Goal: Transaction & Acquisition: Purchase product/service

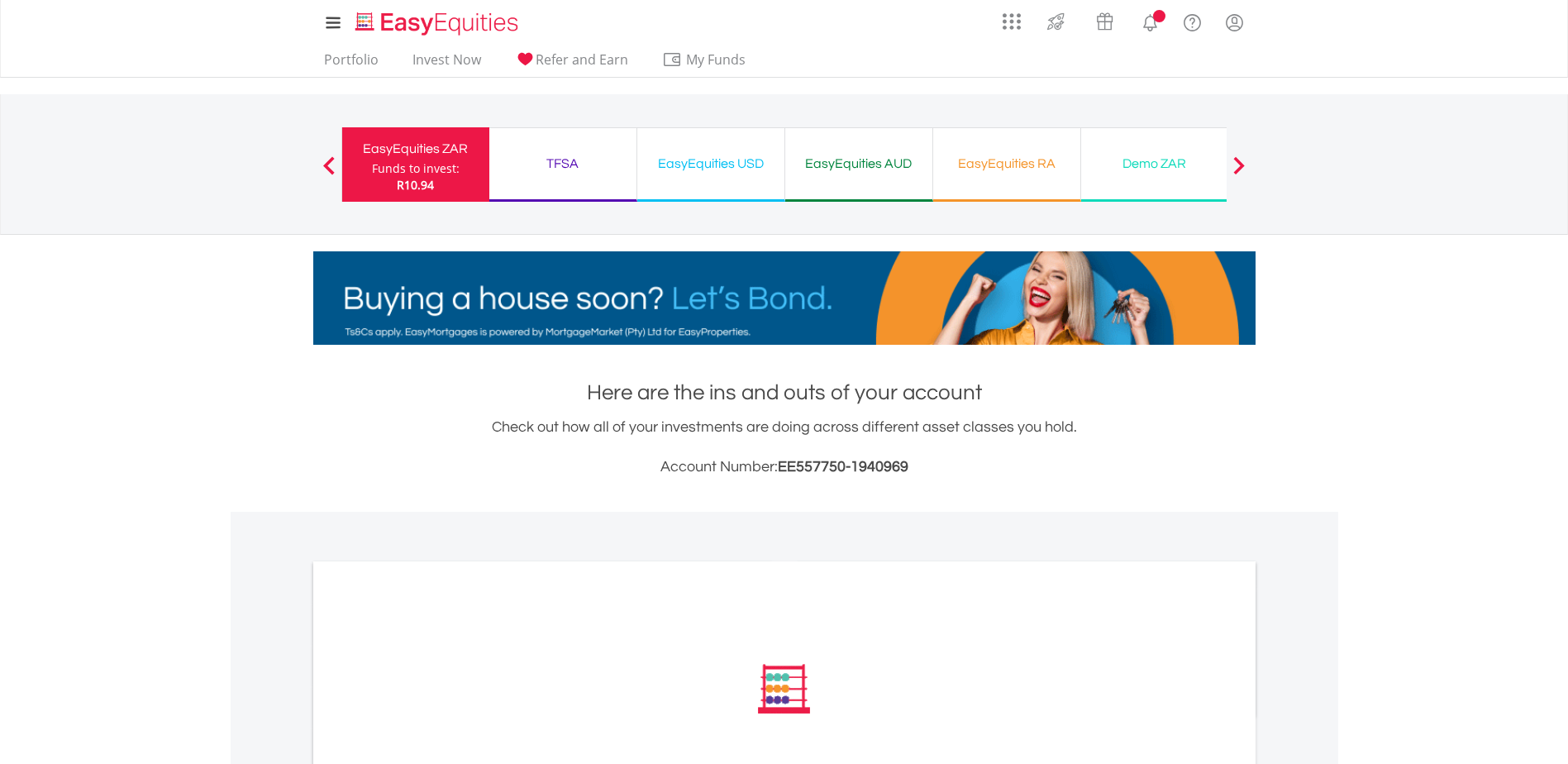
scroll to position [248, 0]
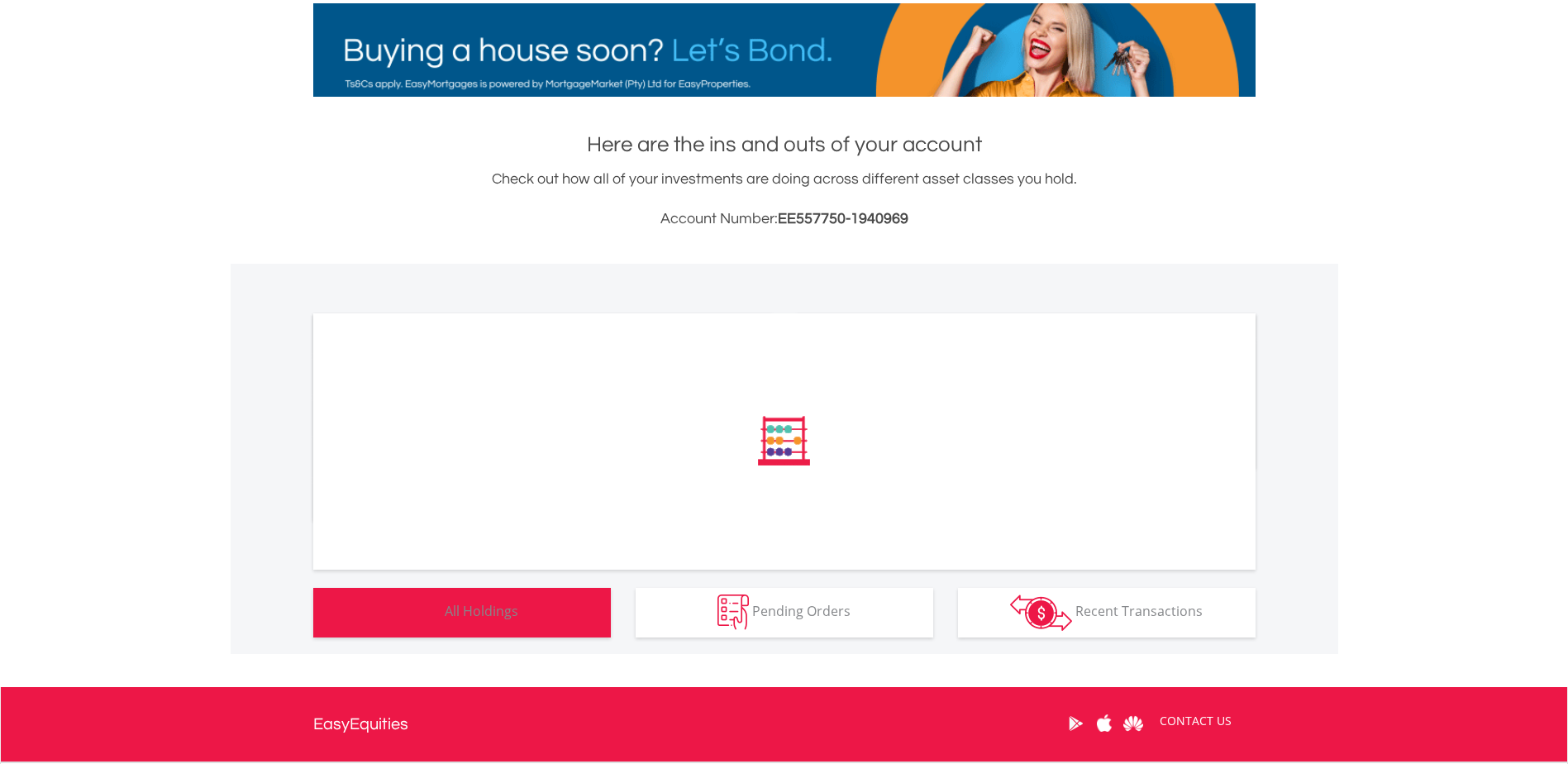
click at [536, 616] on button "Holdings All Holdings" at bounding box center [461, 612] width 298 height 49
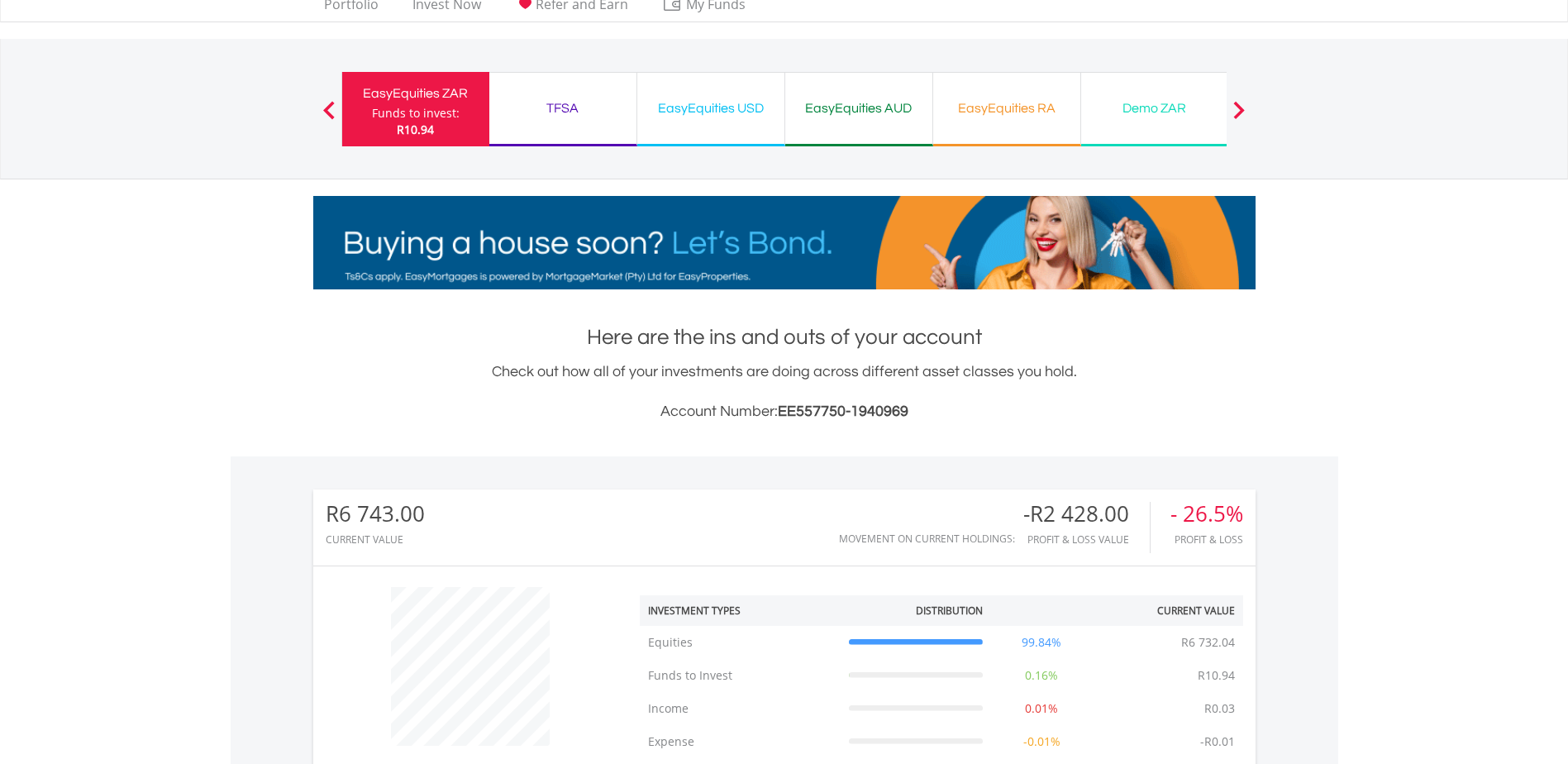
scroll to position [0, 0]
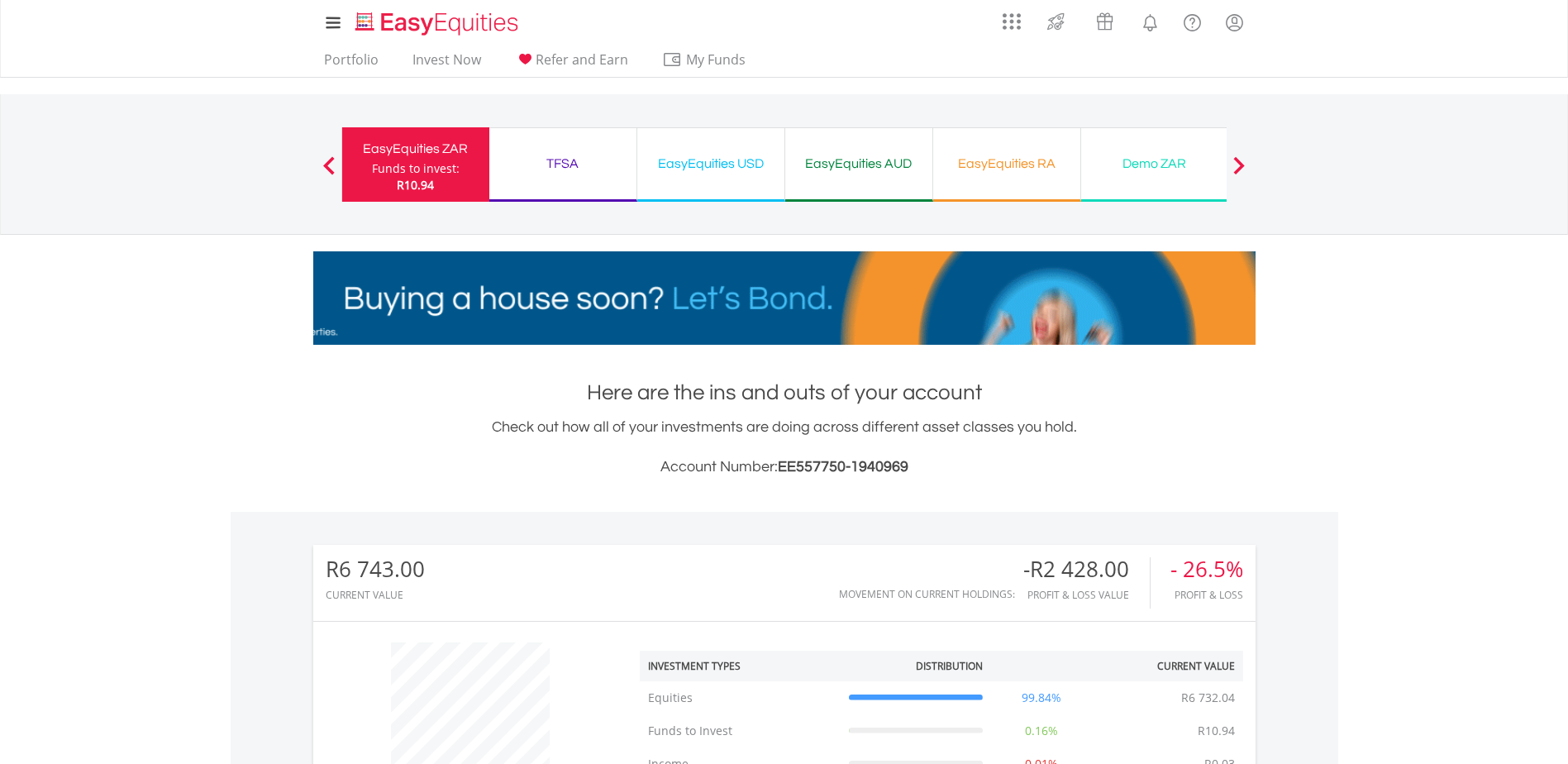
click at [706, 171] on div "EasyEquities USD" at bounding box center [711, 163] width 127 height 23
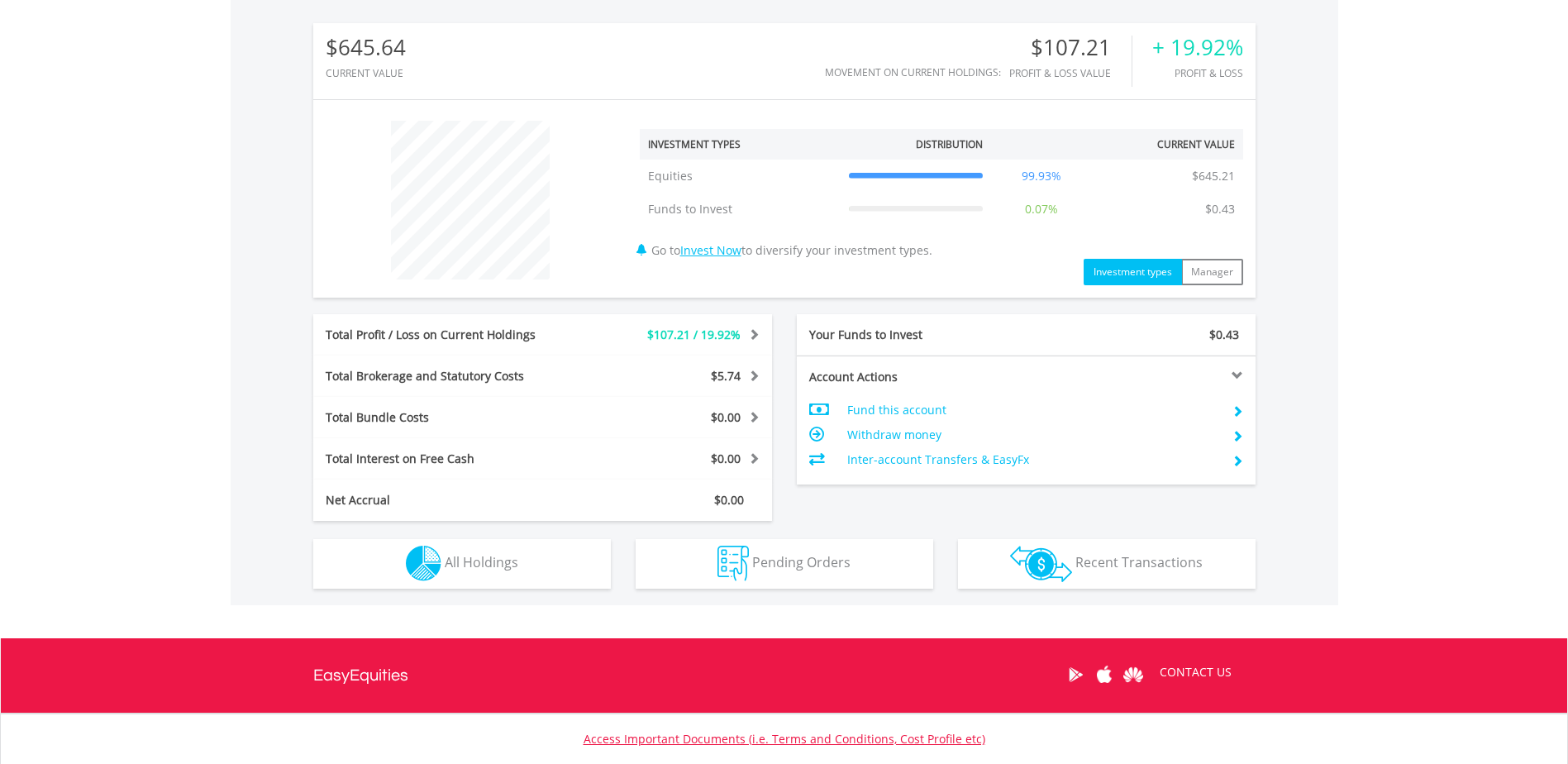
scroll to position [634, 0]
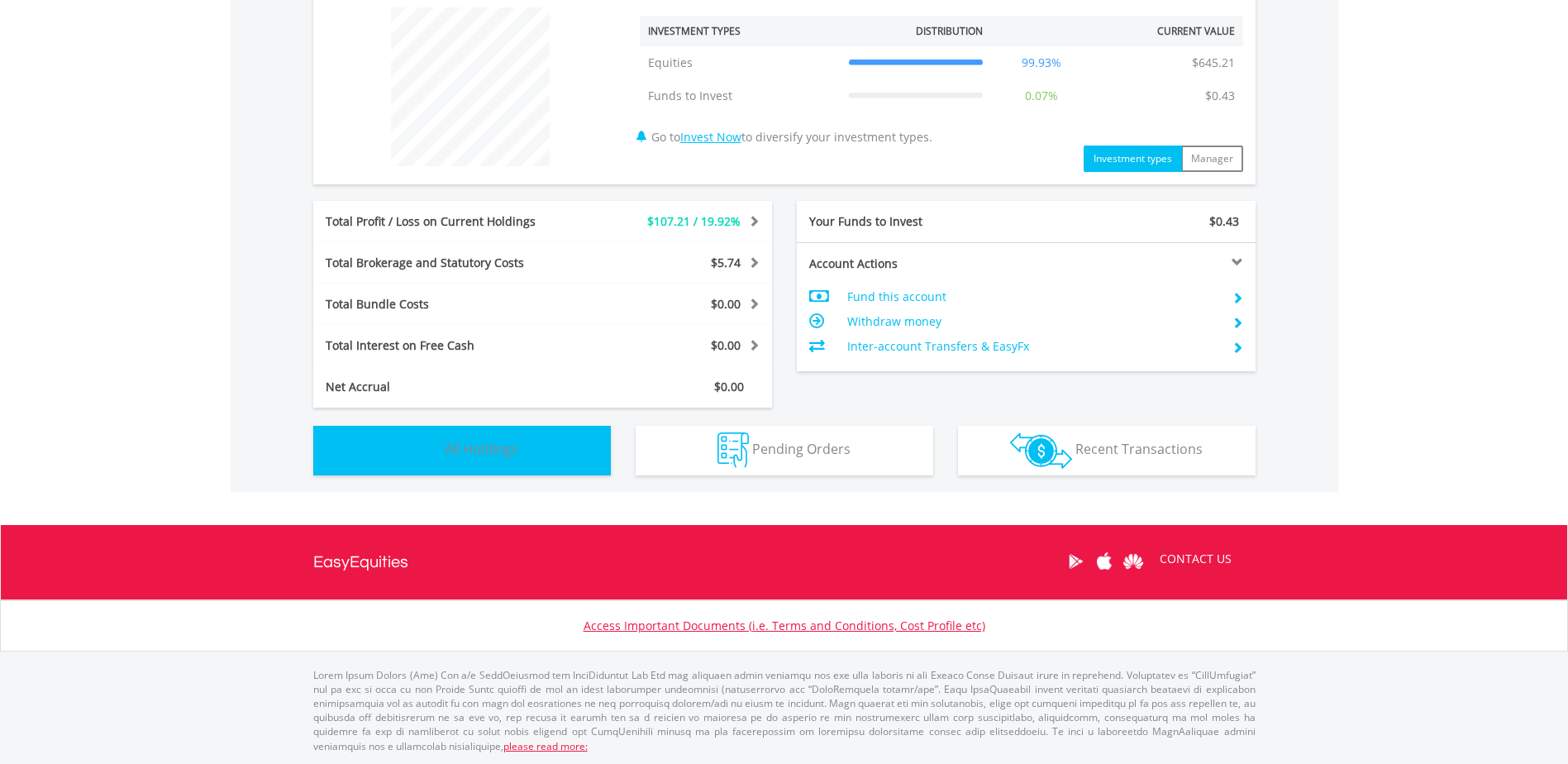
click at [483, 454] on span "All Holdings" at bounding box center [481, 448] width 74 height 18
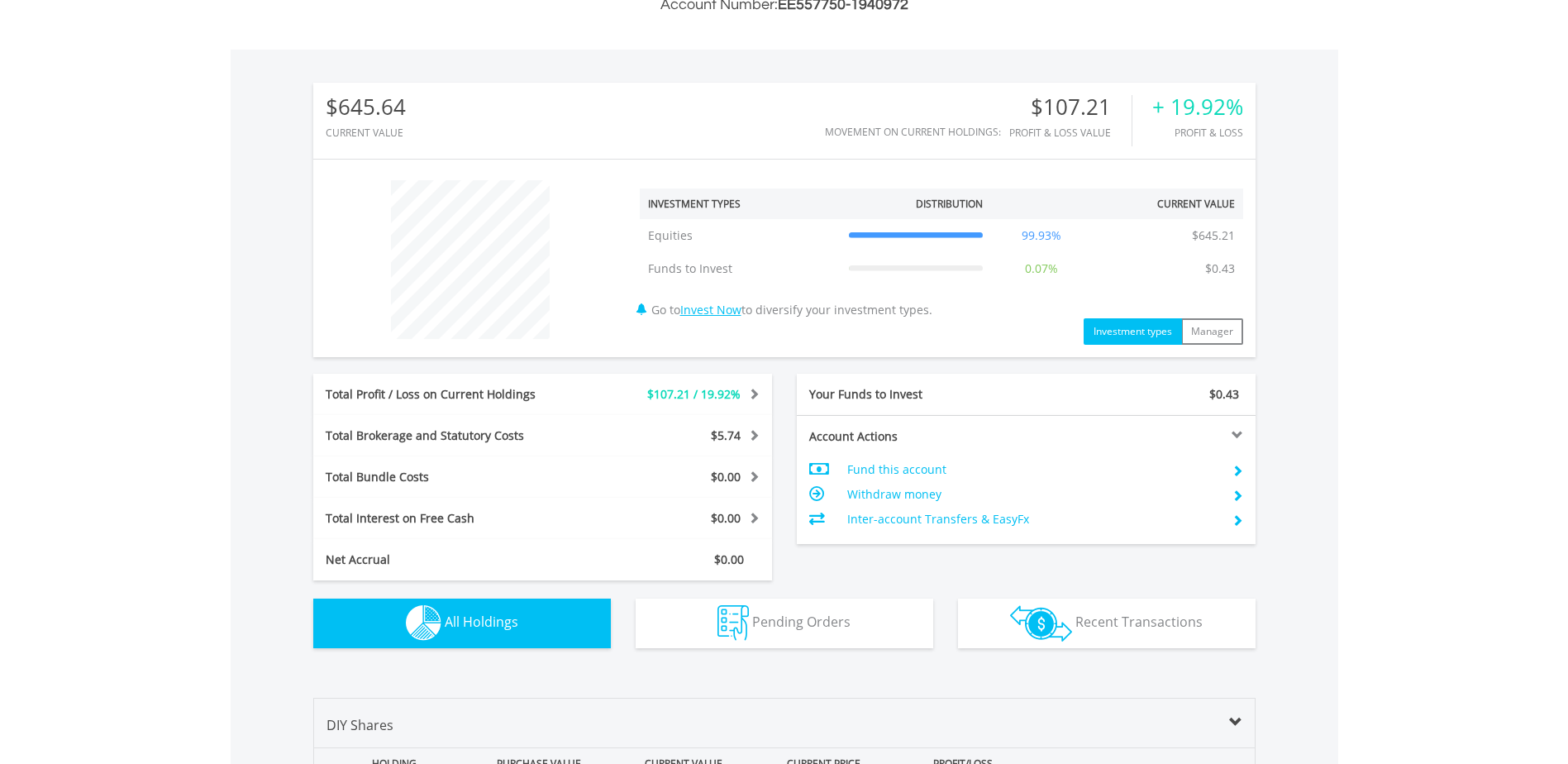
scroll to position [0, 0]
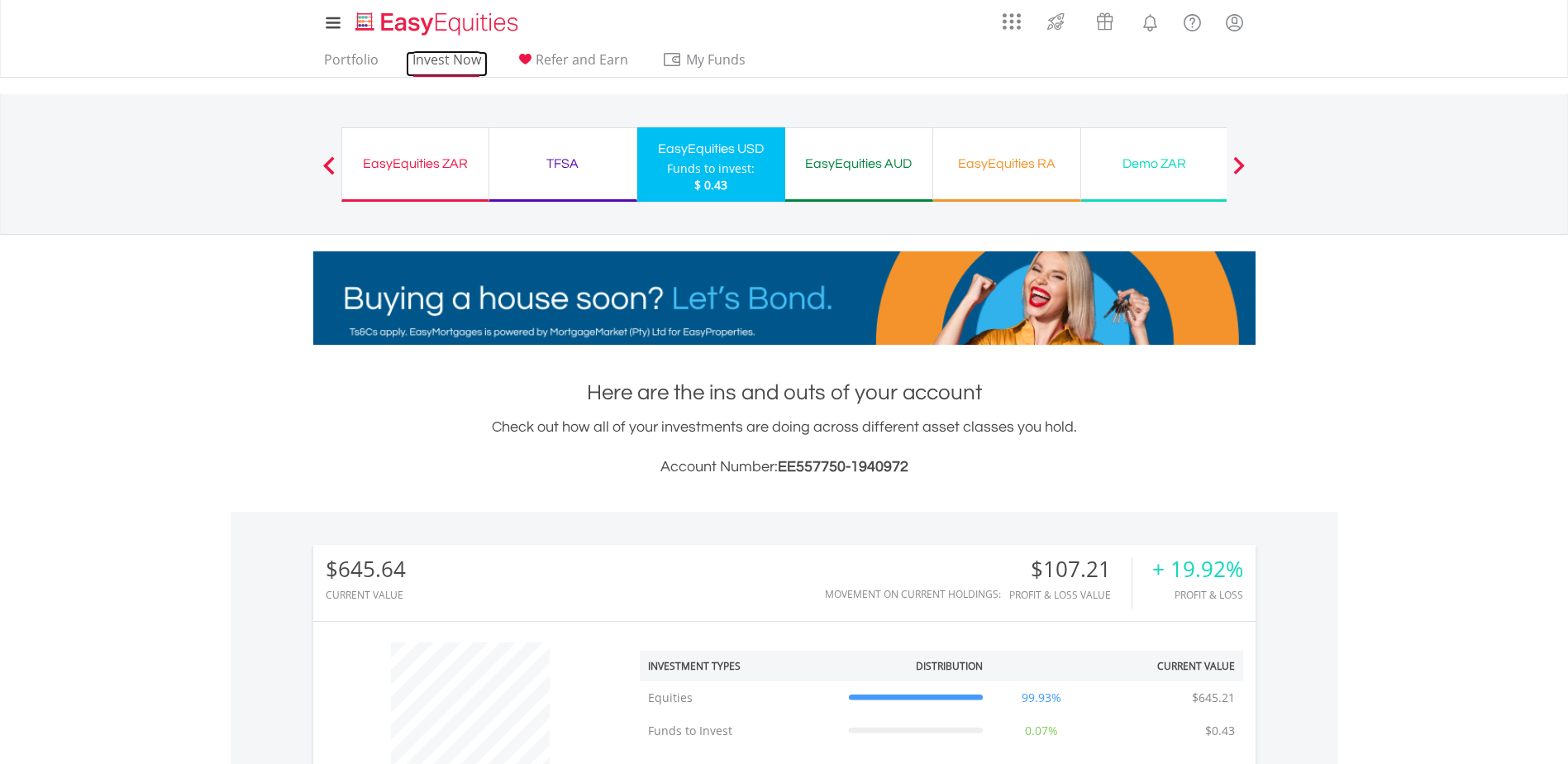
click at [448, 63] on link "Invest Now" at bounding box center [447, 64] width 81 height 25
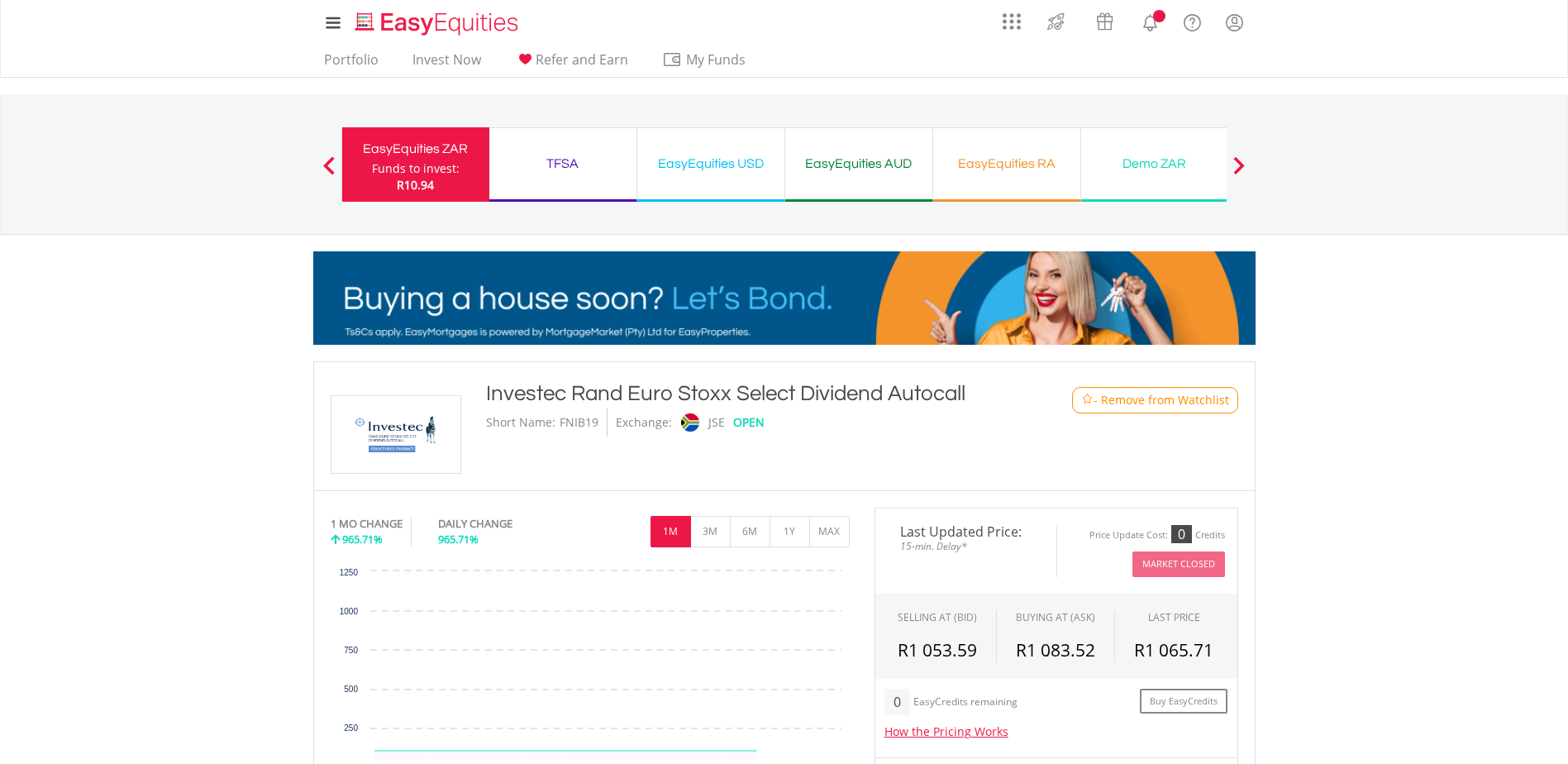
click at [1176, 401] on span "- Remove from Watchlist" at bounding box center [1161, 399] width 136 height 16
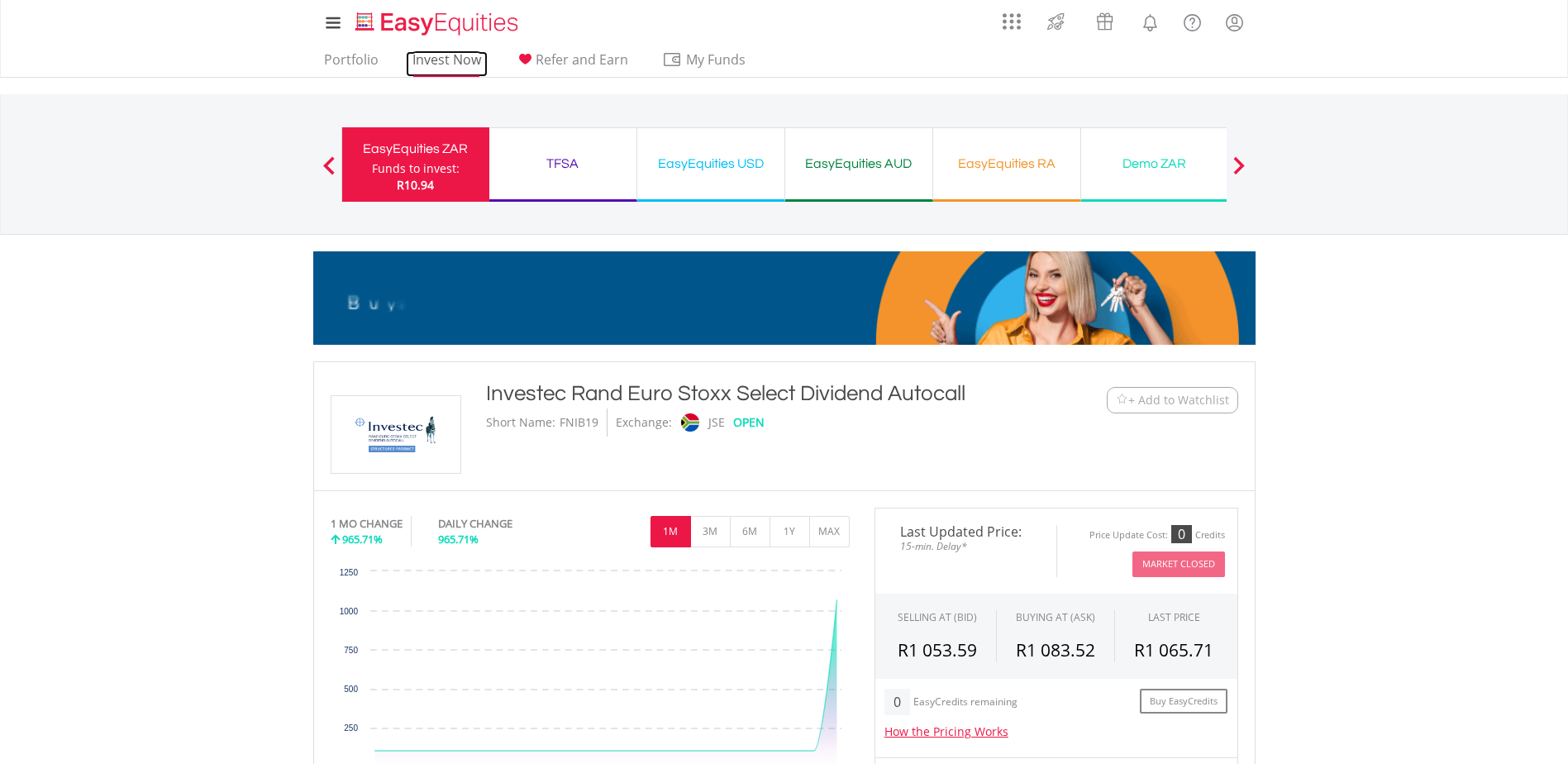
click at [427, 61] on link "Invest Now" at bounding box center [447, 64] width 81 height 25
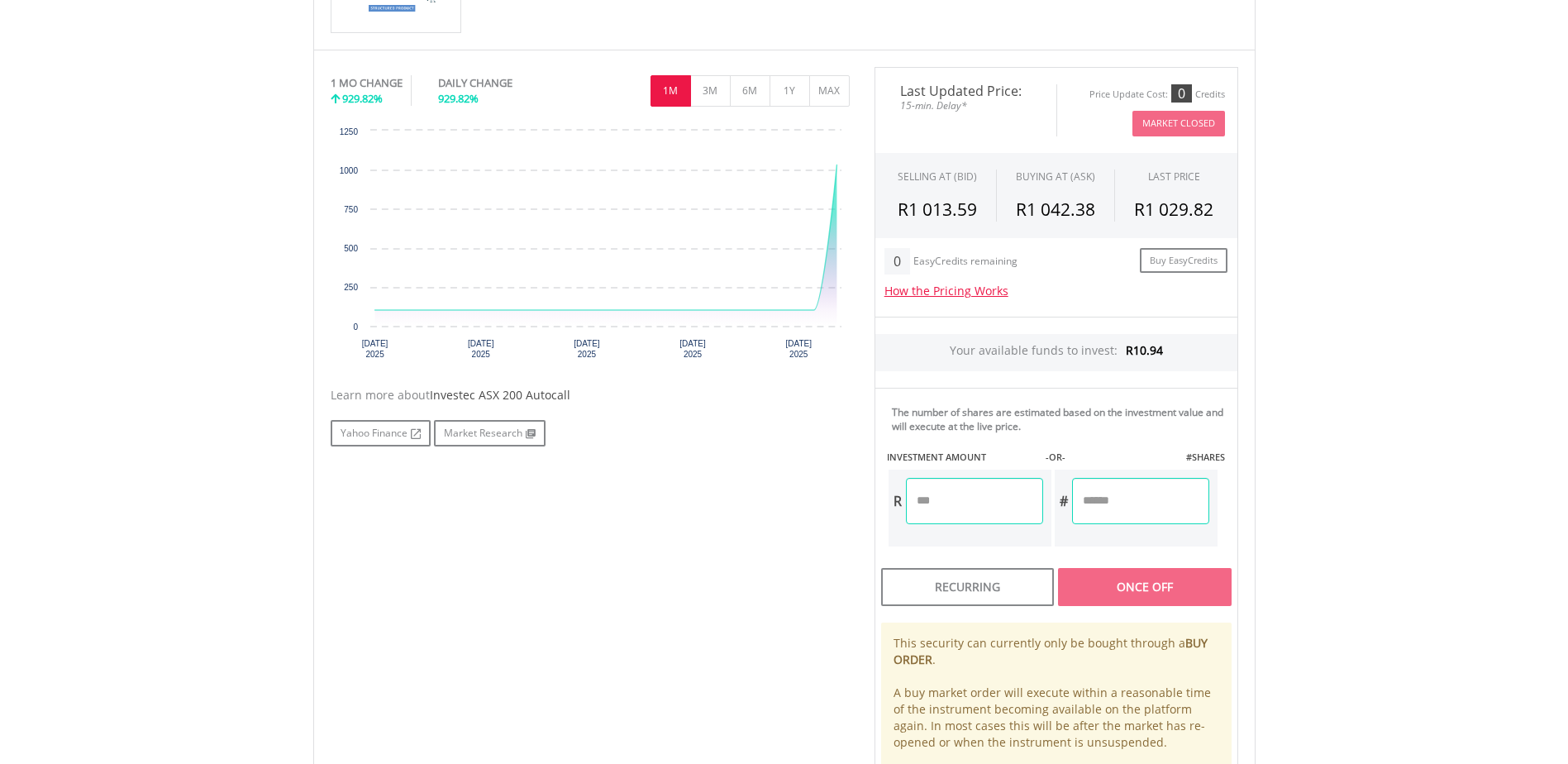
scroll to position [331, 0]
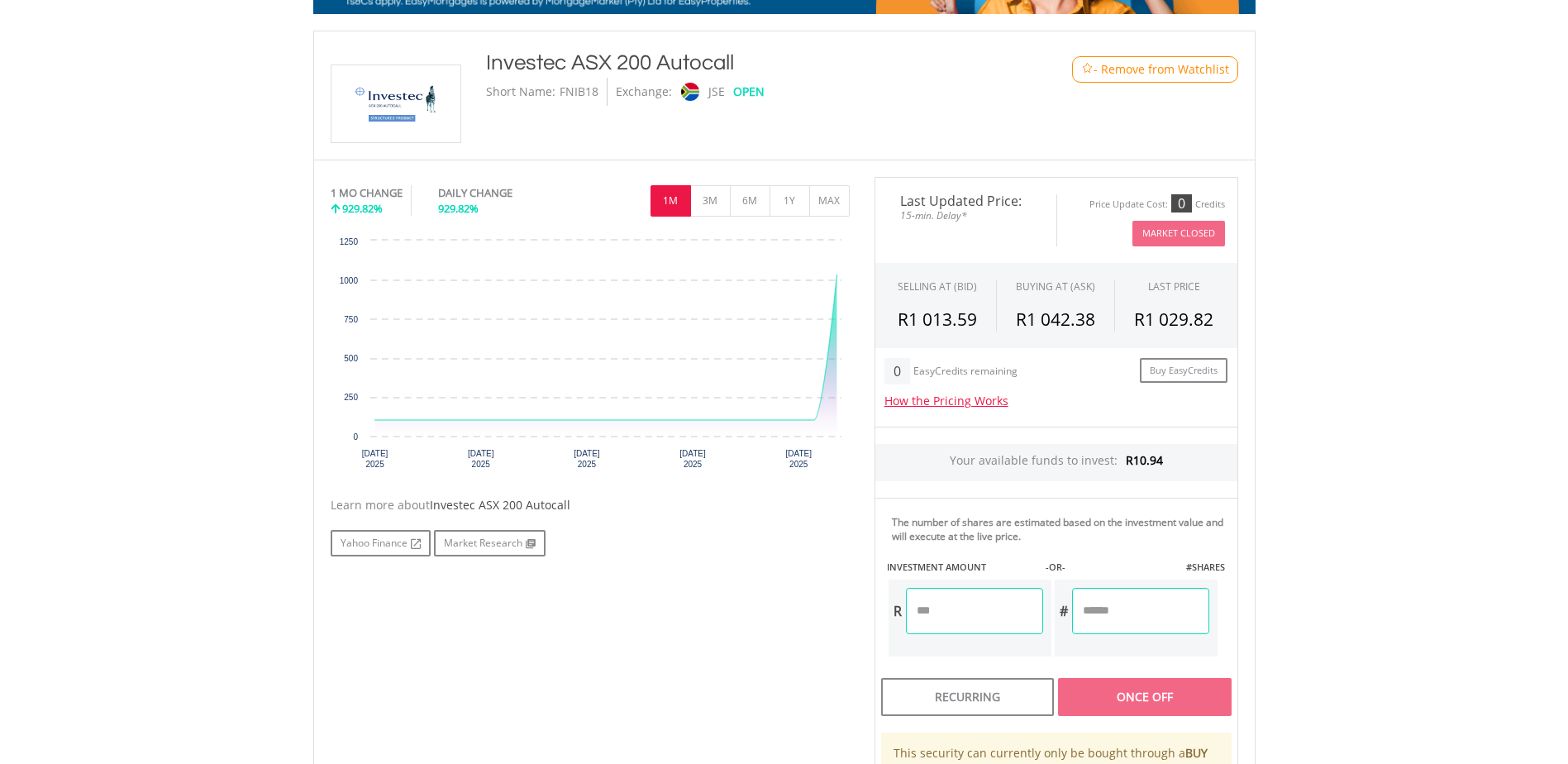
click at [1147, 66] on span "- Remove from Watchlist" at bounding box center [1161, 69] width 136 height 16
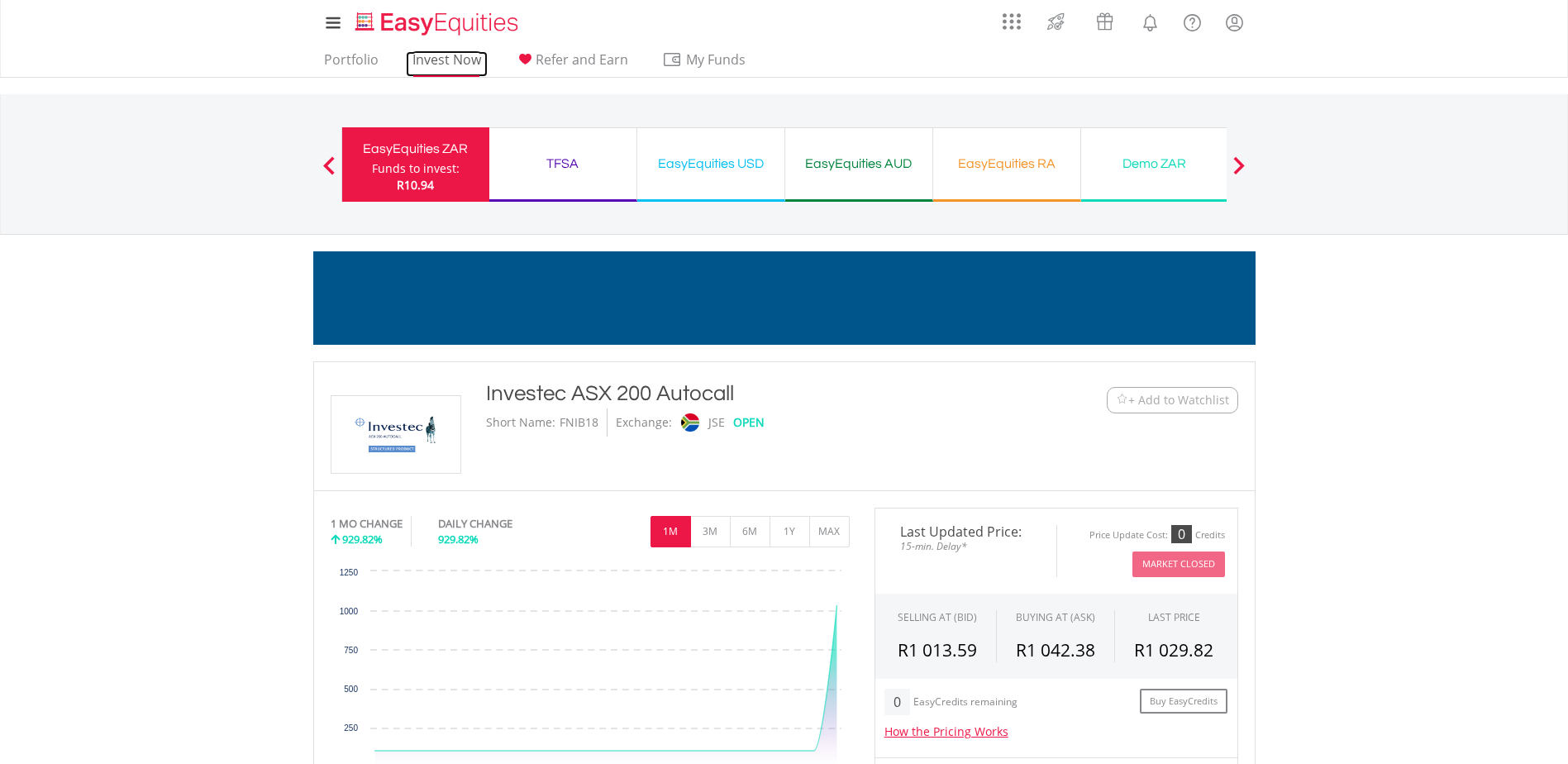
click at [478, 69] on link "Invest Now" at bounding box center [447, 64] width 81 height 25
